Goal: Navigation & Orientation: Find specific page/section

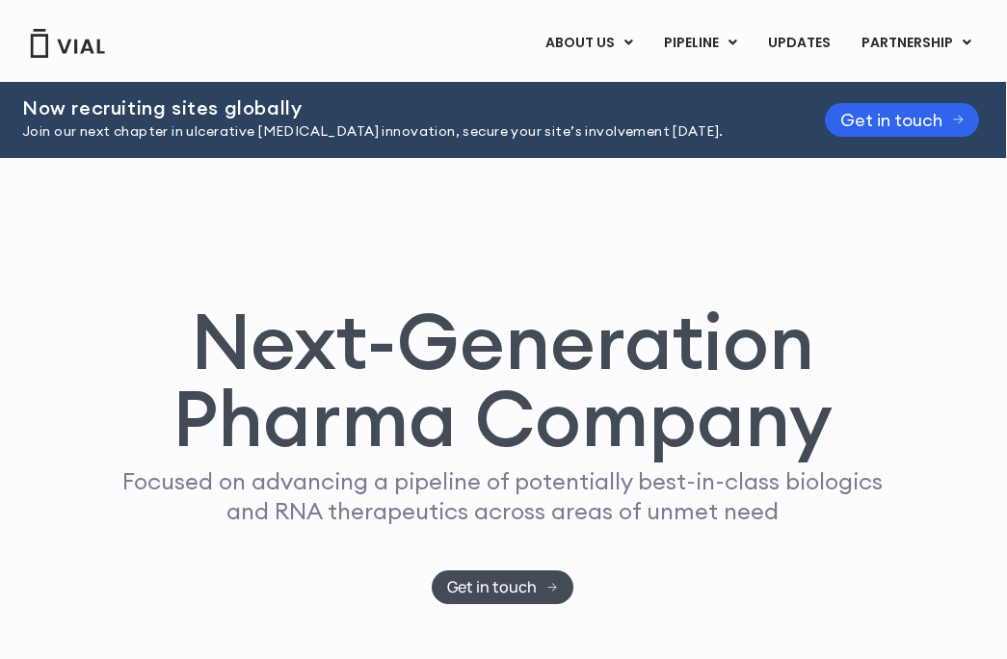
scroll to position [0, 1]
click at [396, 115] on h2 "Now recruiting sites globally" at bounding box center [399, 107] width 755 height 21
click at [851, 121] on span "Get in touch" at bounding box center [891, 120] width 102 height 14
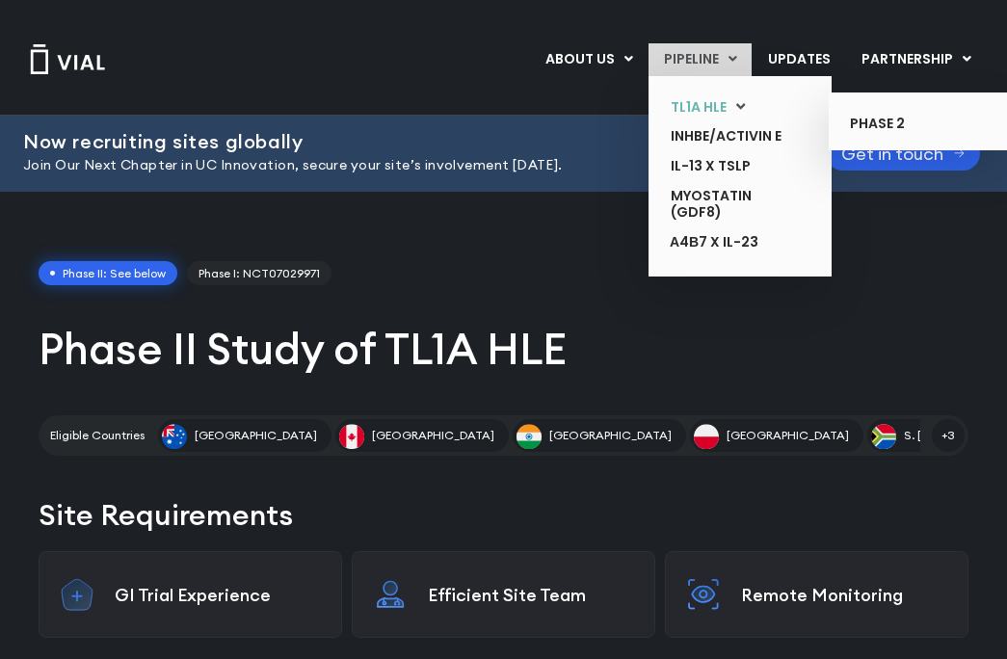
click at [699, 104] on link "TL1A HLE" at bounding box center [725, 108] width 141 height 30
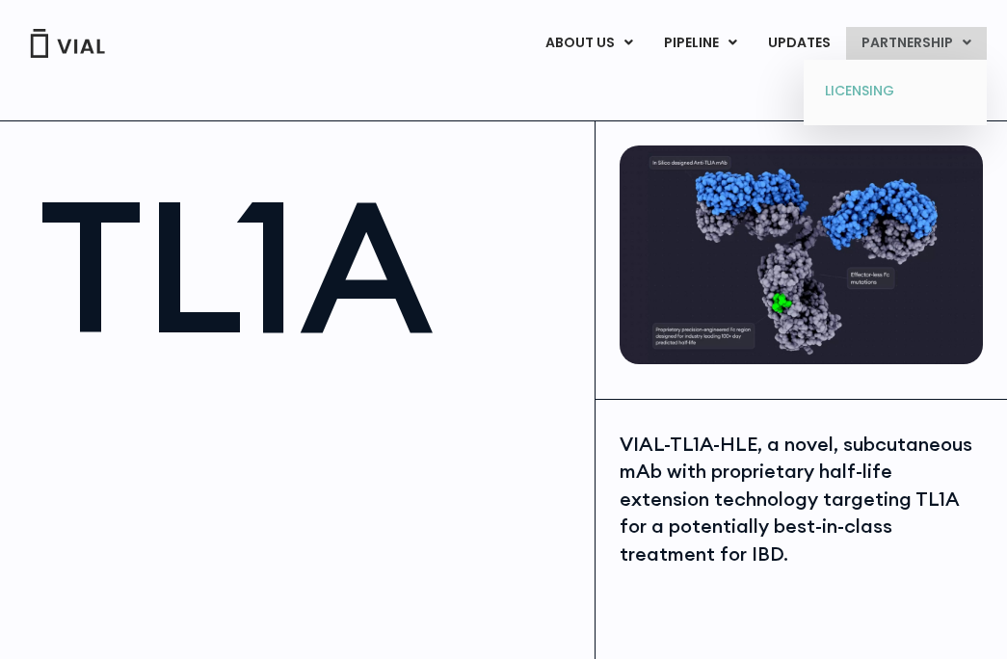
click at [865, 86] on link "LICENSING" at bounding box center [895, 91] width 169 height 31
